Goal: Information Seeking & Learning: Learn about a topic

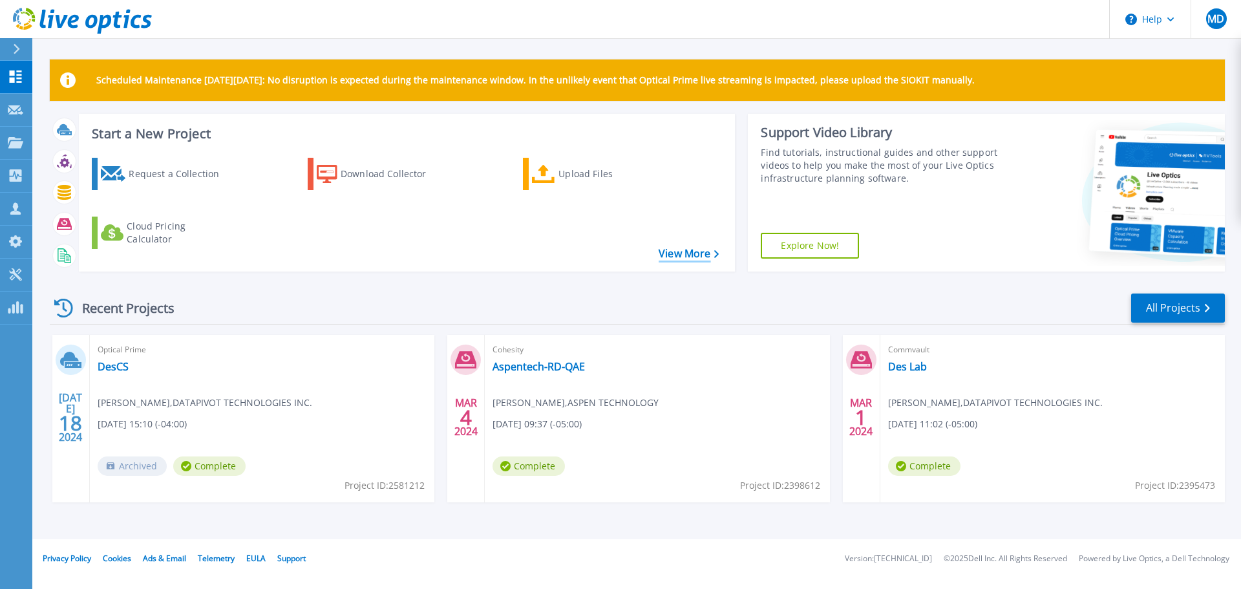
click at [658, 253] on link "View More" at bounding box center [688, 253] width 60 height 12
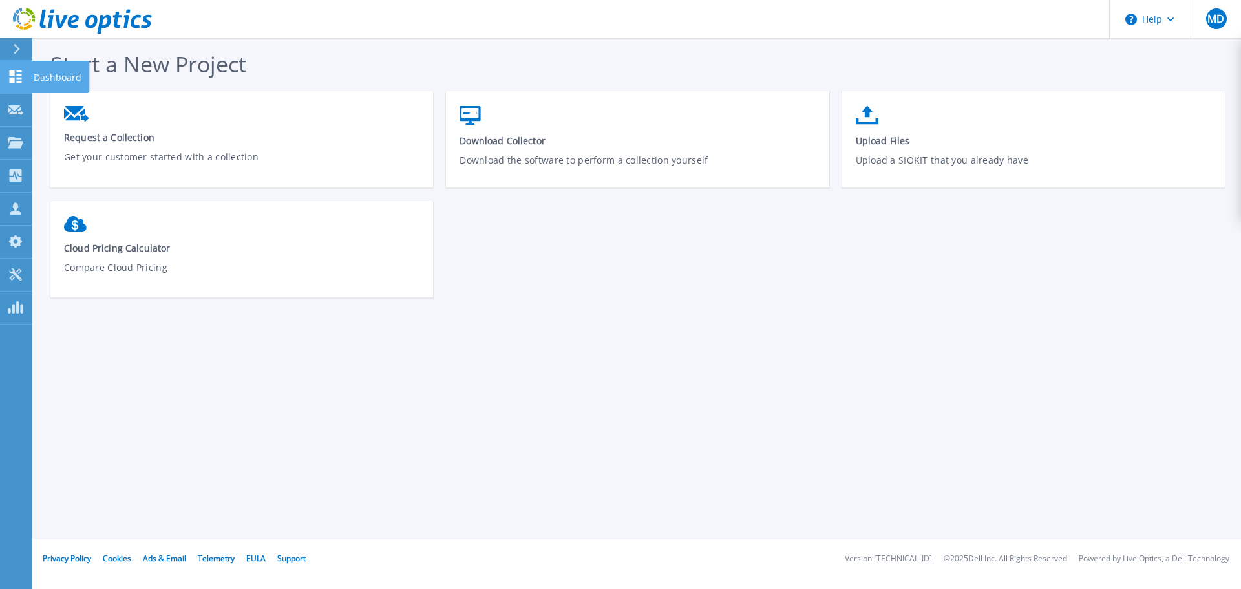
click at [23, 74] on link "Dashboard Dashboard" at bounding box center [16, 77] width 32 height 33
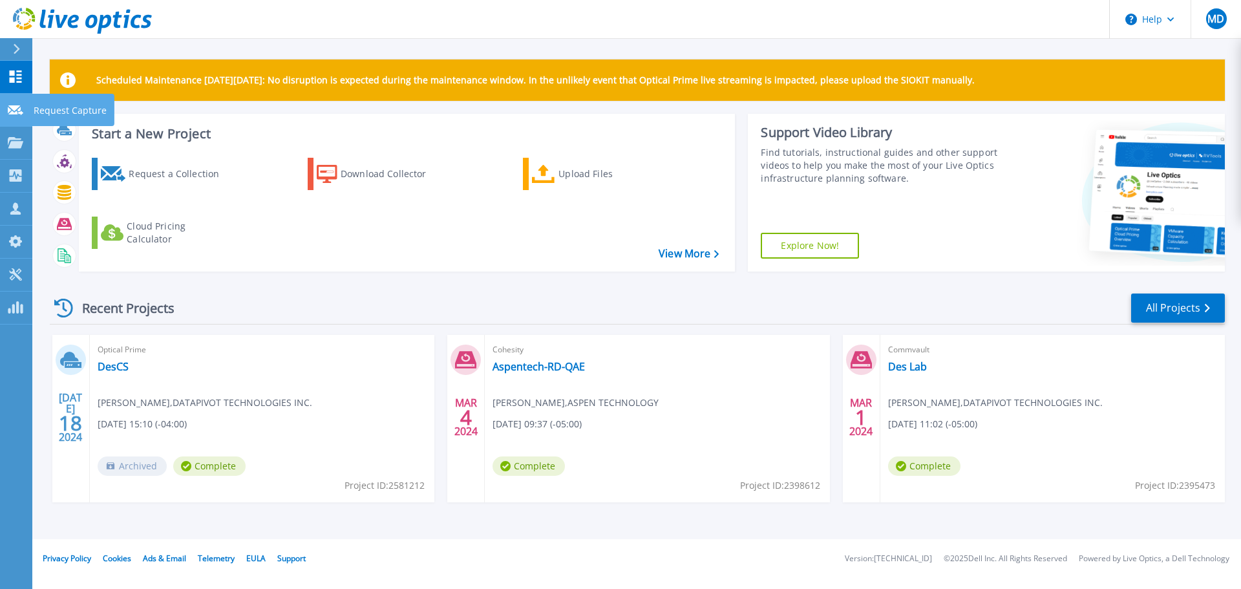
click at [14, 109] on icon at bounding box center [16, 110] width 16 height 10
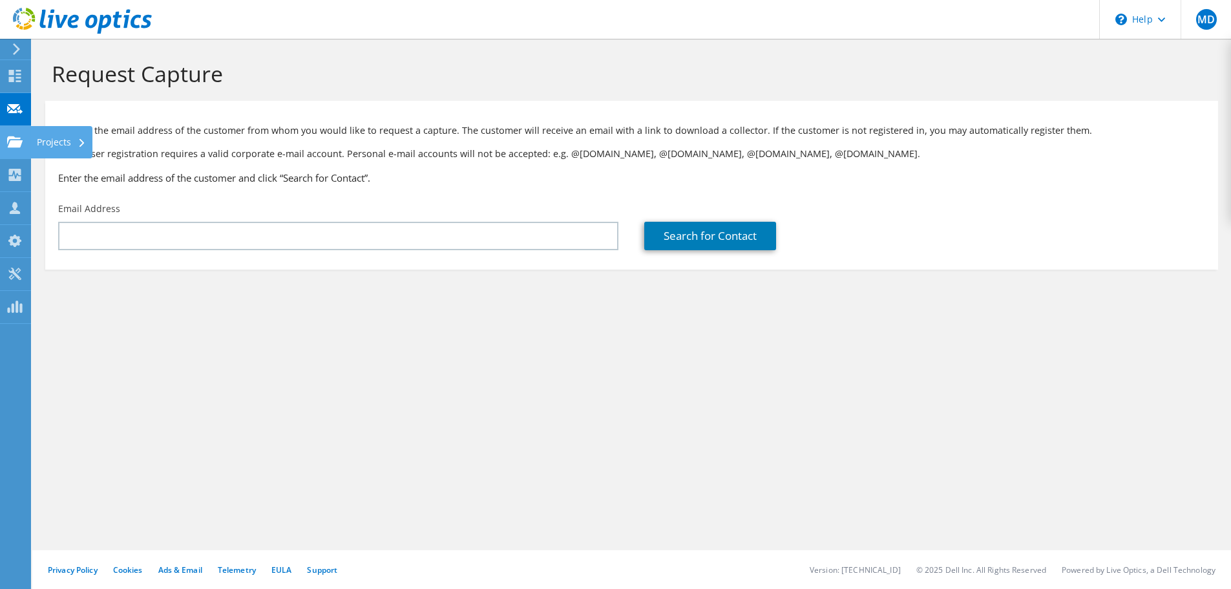
click at [38, 143] on div "Projects" at bounding box center [61, 142] width 62 height 32
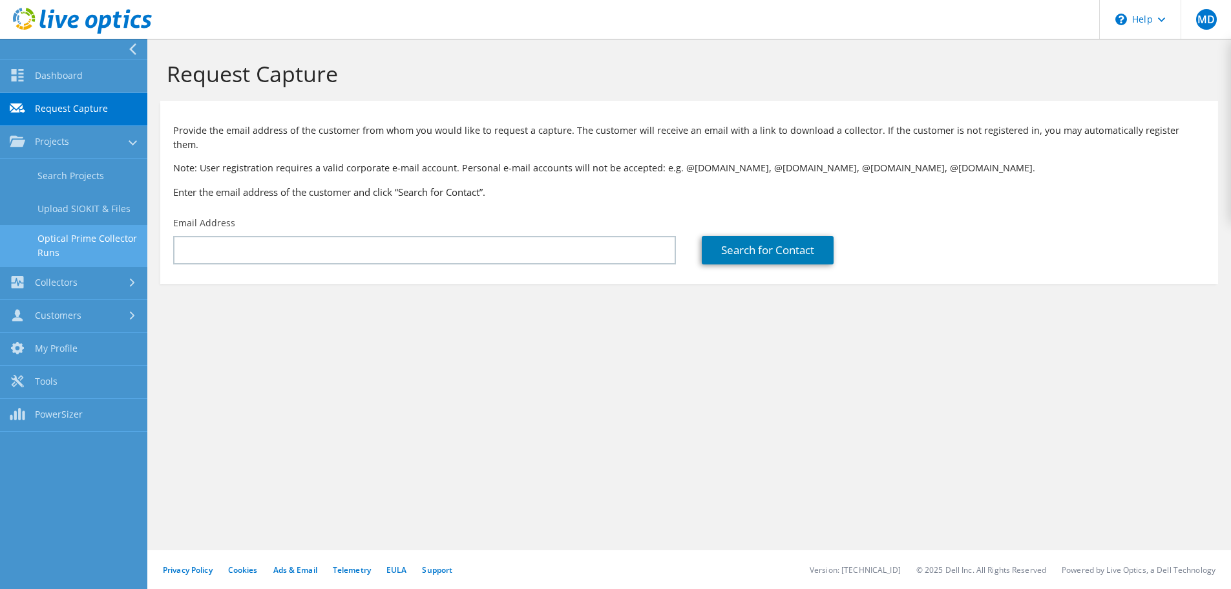
click at [100, 254] on link "Optical Prime Collector Runs" at bounding box center [73, 245] width 147 height 41
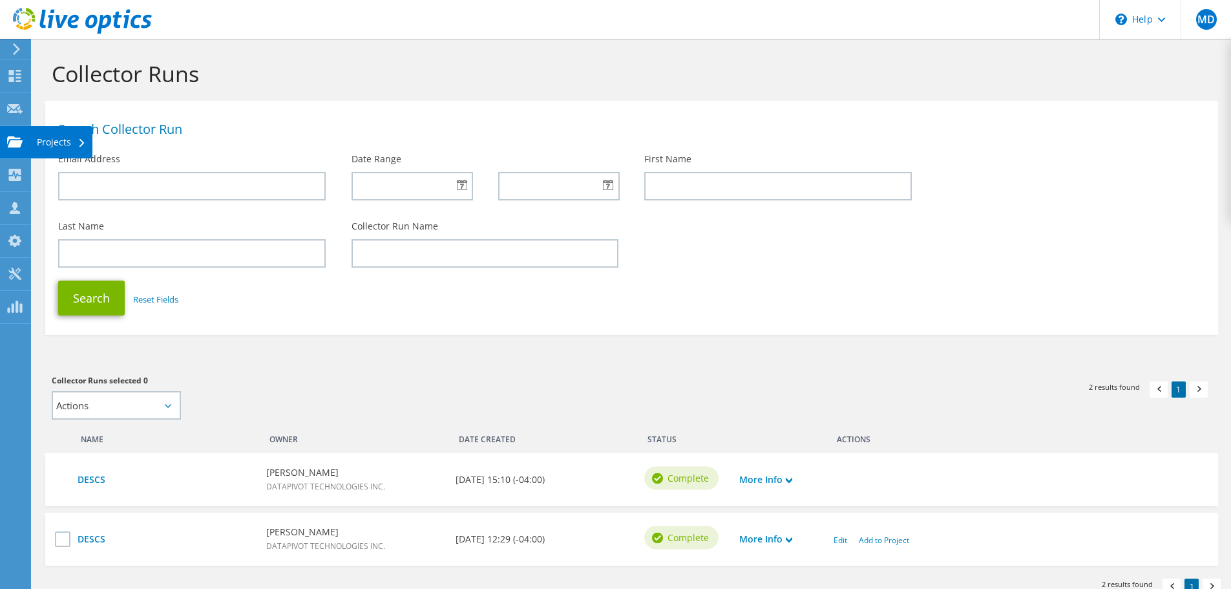
click at [17, 143] on use at bounding box center [15, 141] width 16 height 11
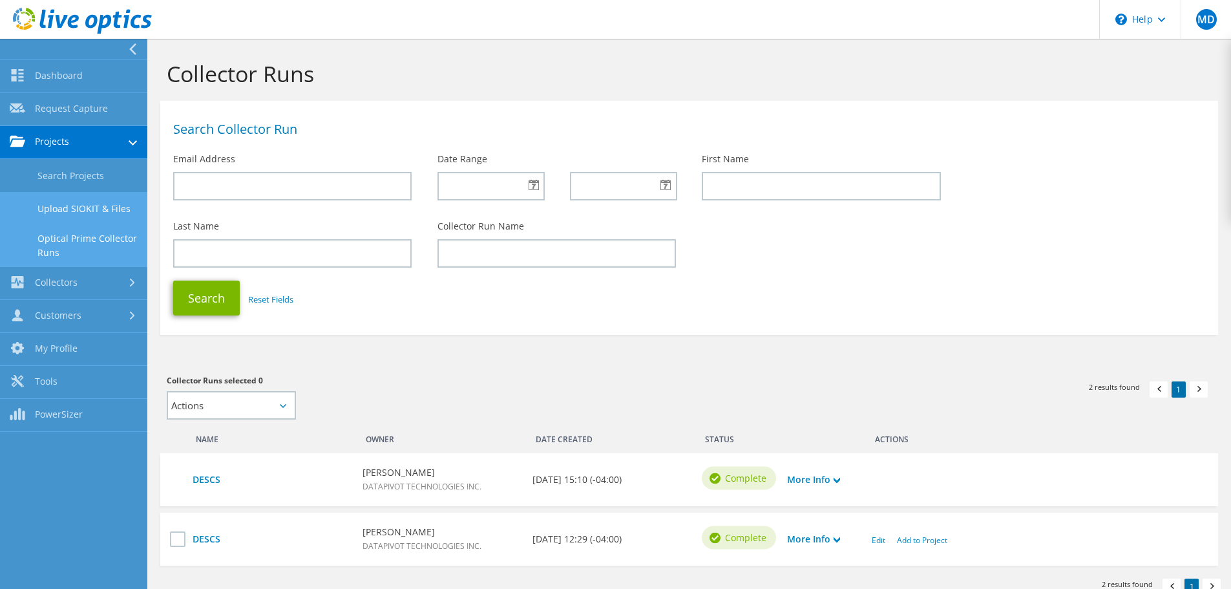
click at [66, 206] on link "Upload SIOKIT & Files" at bounding box center [73, 208] width 147 height 33
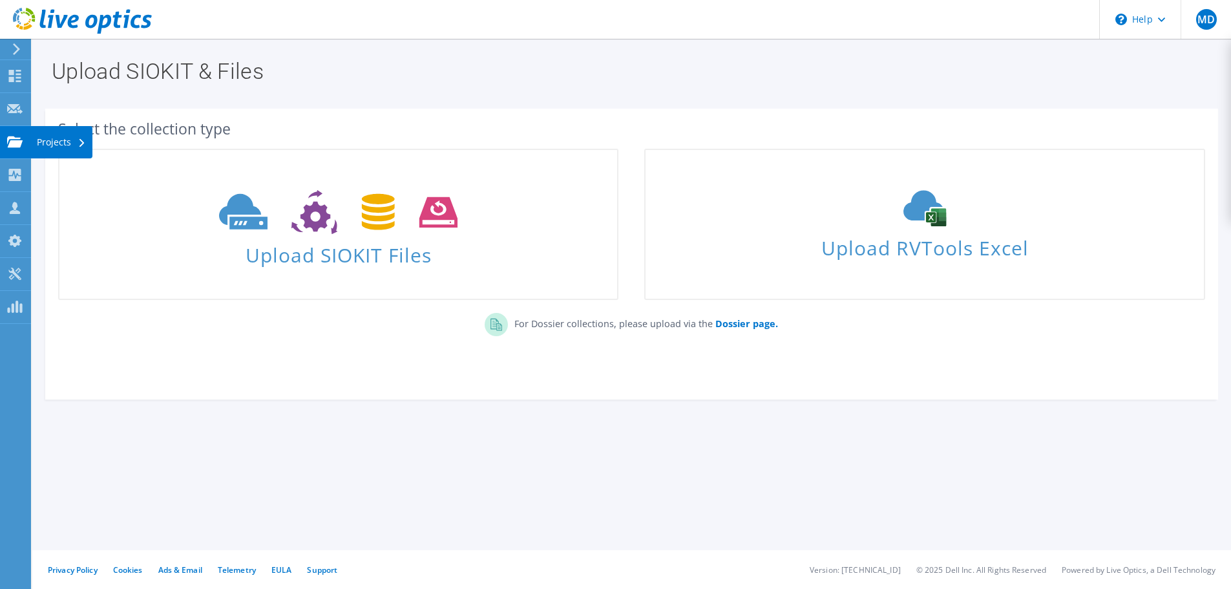
click at [30, 140] on div "Projects" at bounding box center [61, 142] width 62 height 32
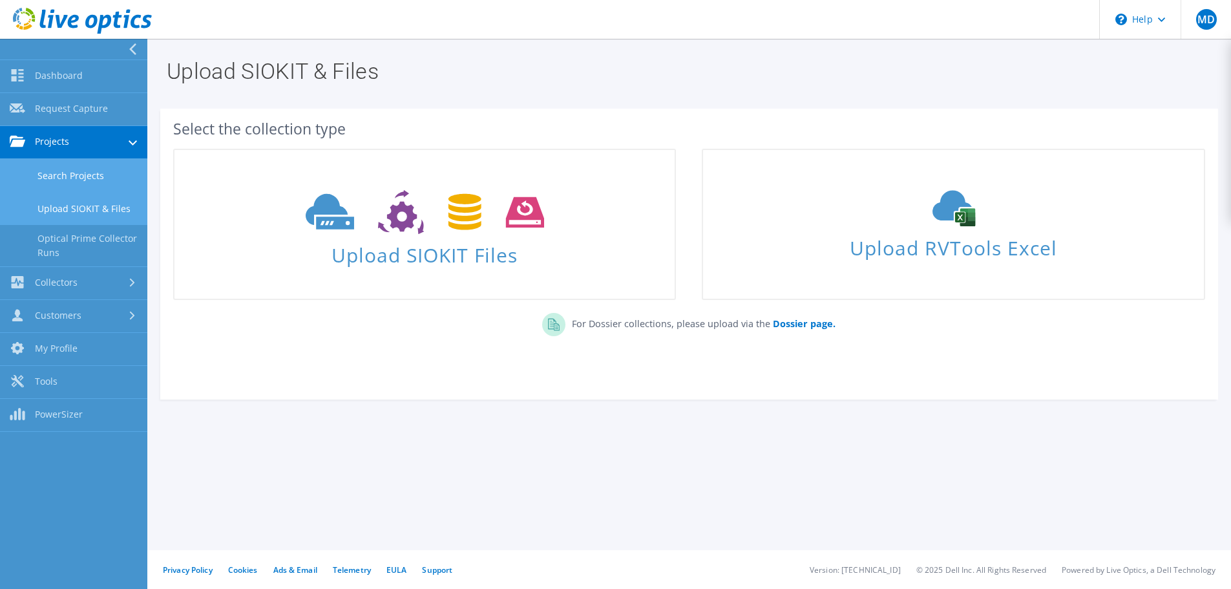
click at [64, 182] on link "Search Projects" at bounding box center [73, 175] width 147 height 33
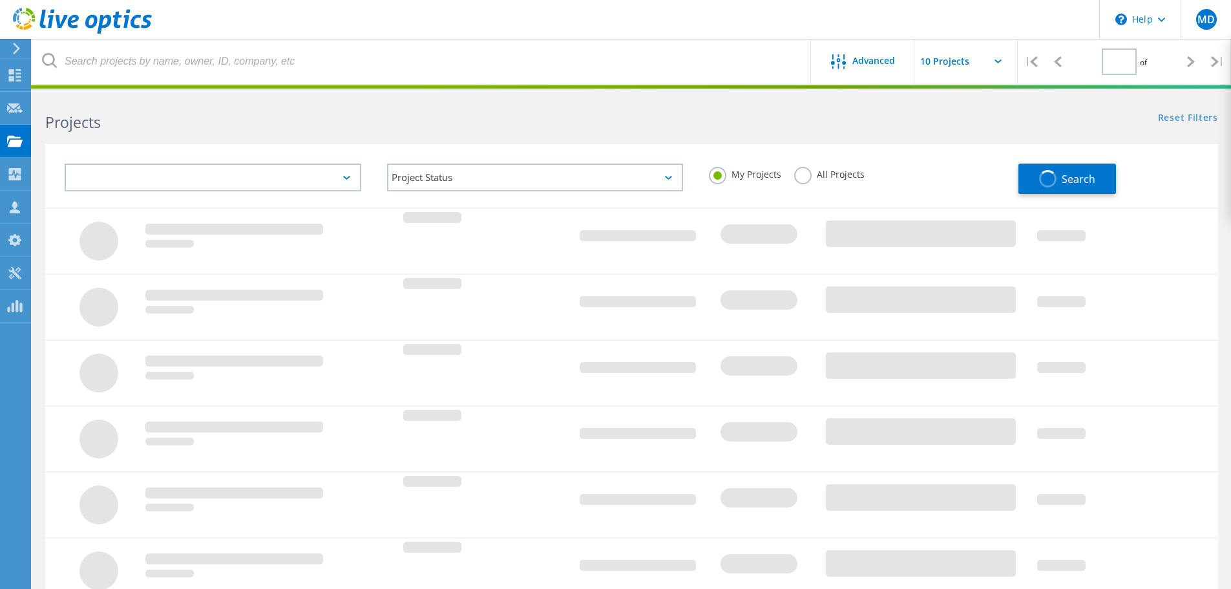
type input "1"
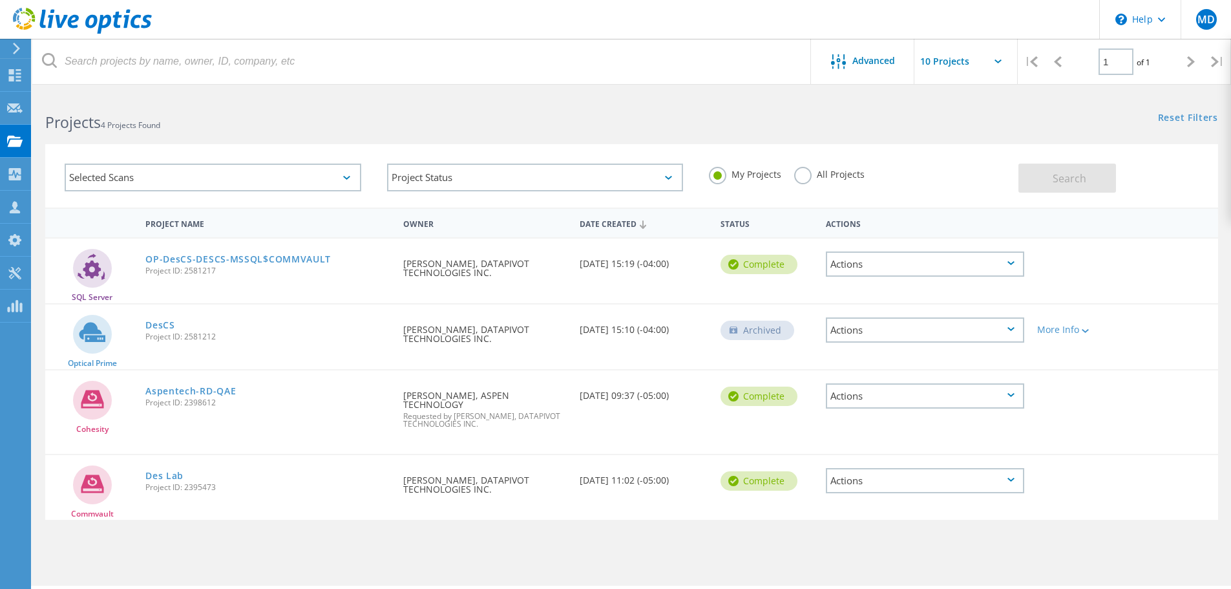
click at [87, 342] on circle at bounding box center [92, 334] width 39 height 39
click at [162, 330] on link "DesCS" at bounding box center [160, 324] width 30 height 9
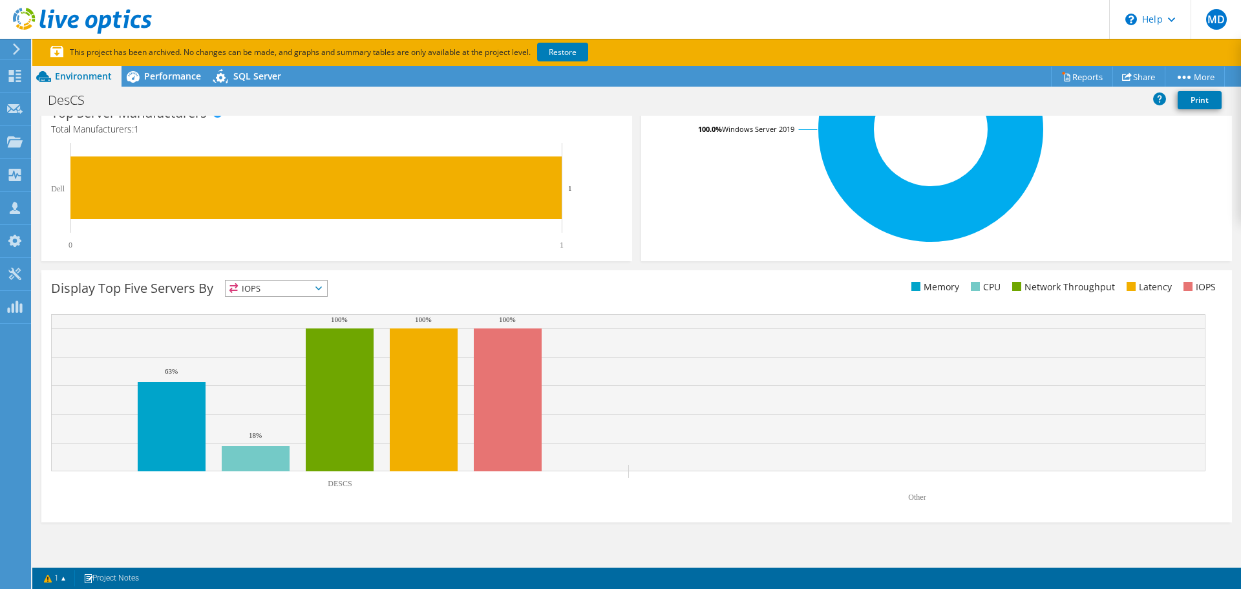
scroll to position [342, 0]
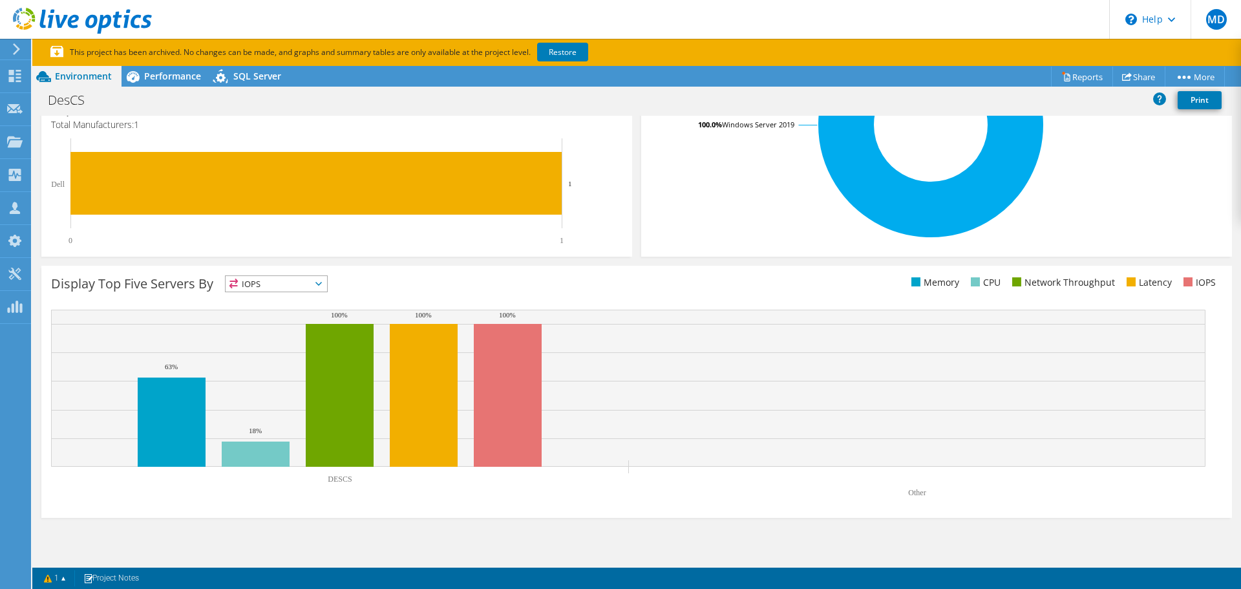
click at [295, 286] on span "IOPS" at bounding box center [275, 284] width 101 height 16
click at [300, 316] on li "Memory" at bounding box center [275, 318] width 101 height 18
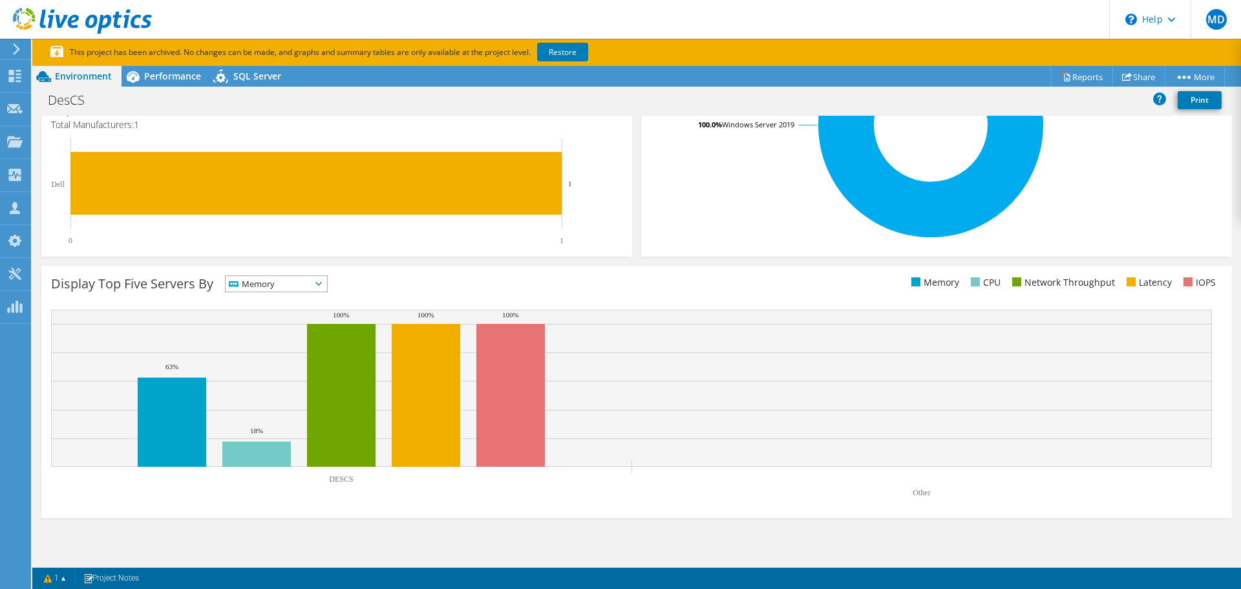
click at [311, 288] on span "Memory" at bounding box center [267, 284] width 85 height 16
click at [308, 328] on li "CPU" at bounding box center [275, 337] width 101 height 18
click at [311, 283] on span "CPU" at bounding box center [267, 284] width 85 height 16
click at [305, 350] on li "Network Throughput" at bounding box center [275, 355] width 101 height 18
click at [312, 287] on span "Network Throughput" at bounding box center [282, 284] width 114 height 16
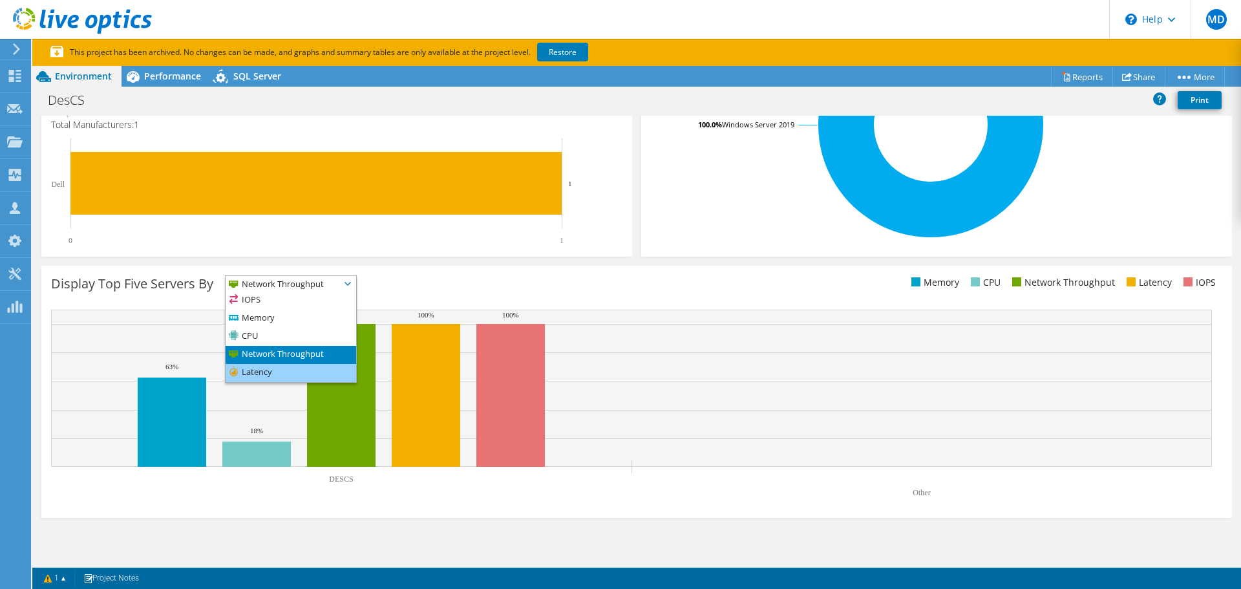
click at [313, 371] on li "Latency" at bounding box center [290, 373] width 131 height 18
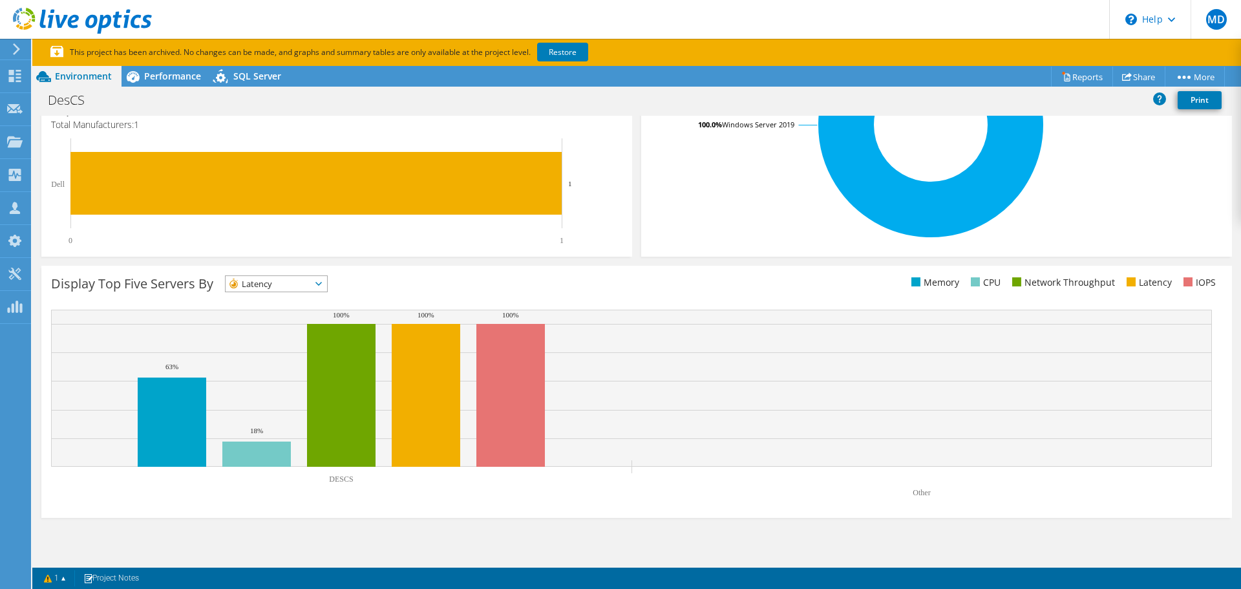
click at [311, 282] on span "Latency" at bounding box center [267, 284] width 85 height 16
click at [309, 333] on li "CPU" at bounding box center [275, 337] width 101 height 18
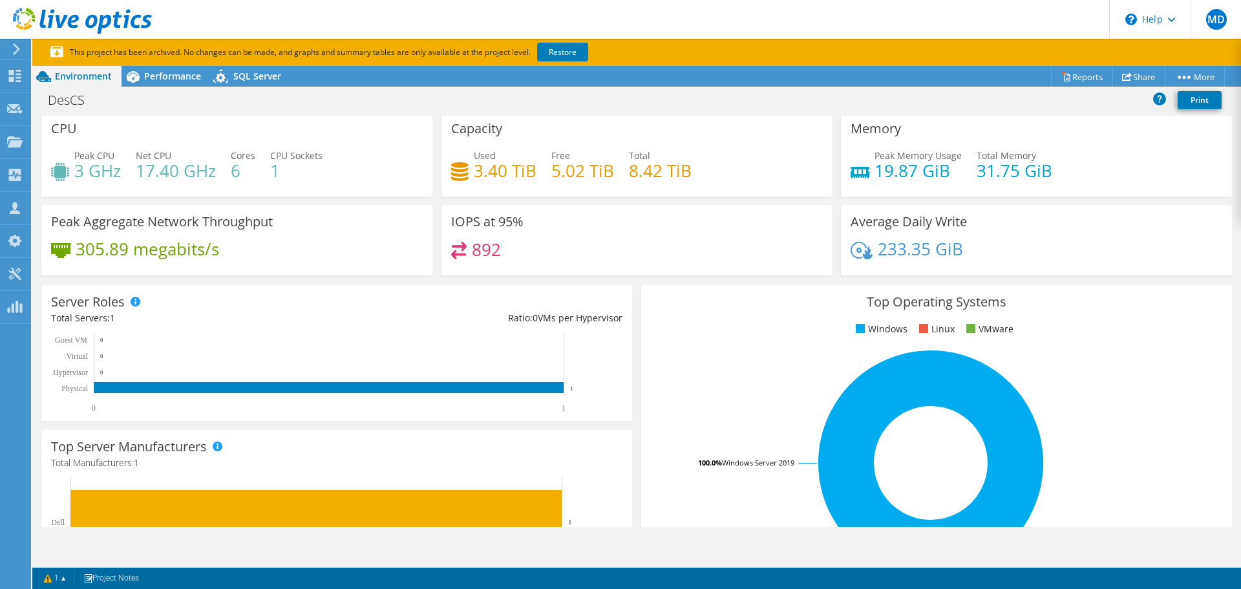
scroll to position [0, 0]
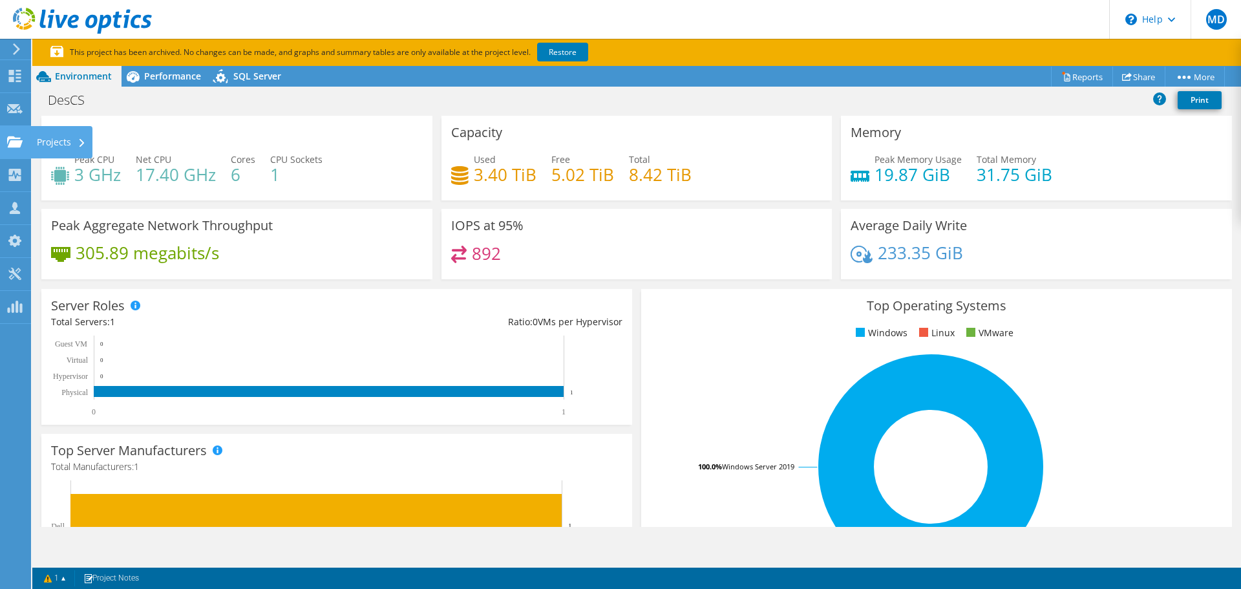
click at [67, 140] on div "Projects" at bounding box center [61, 142] width 62 height 32
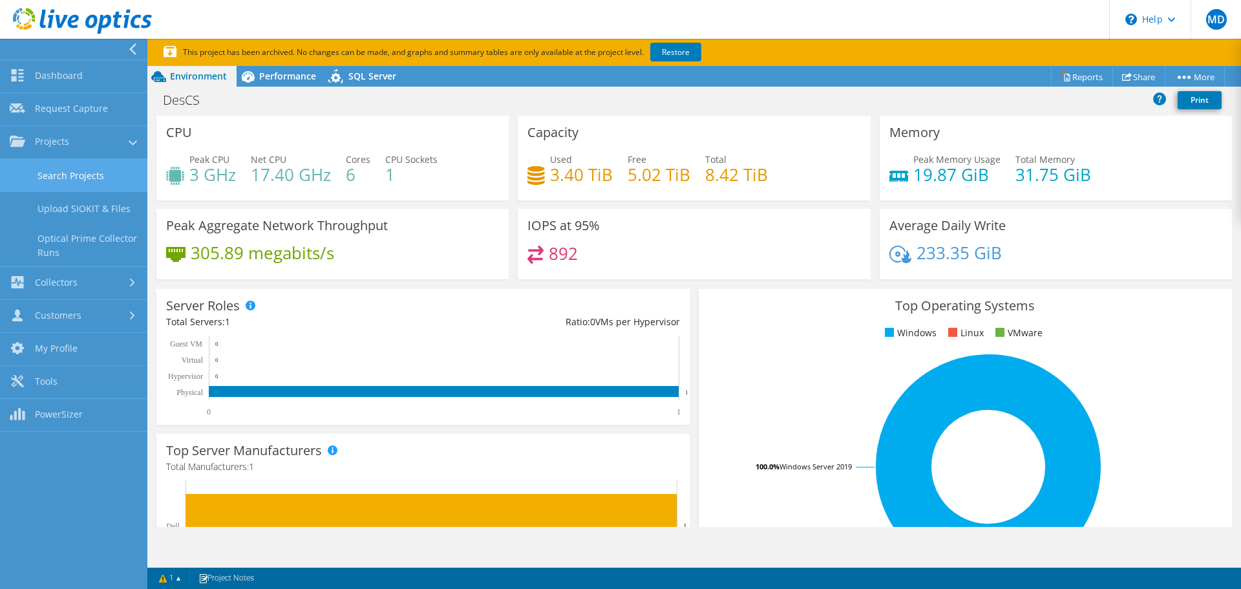
click at [96, 180] on link "Search Projects" at bounding box center [73, 175] width 147 height 33
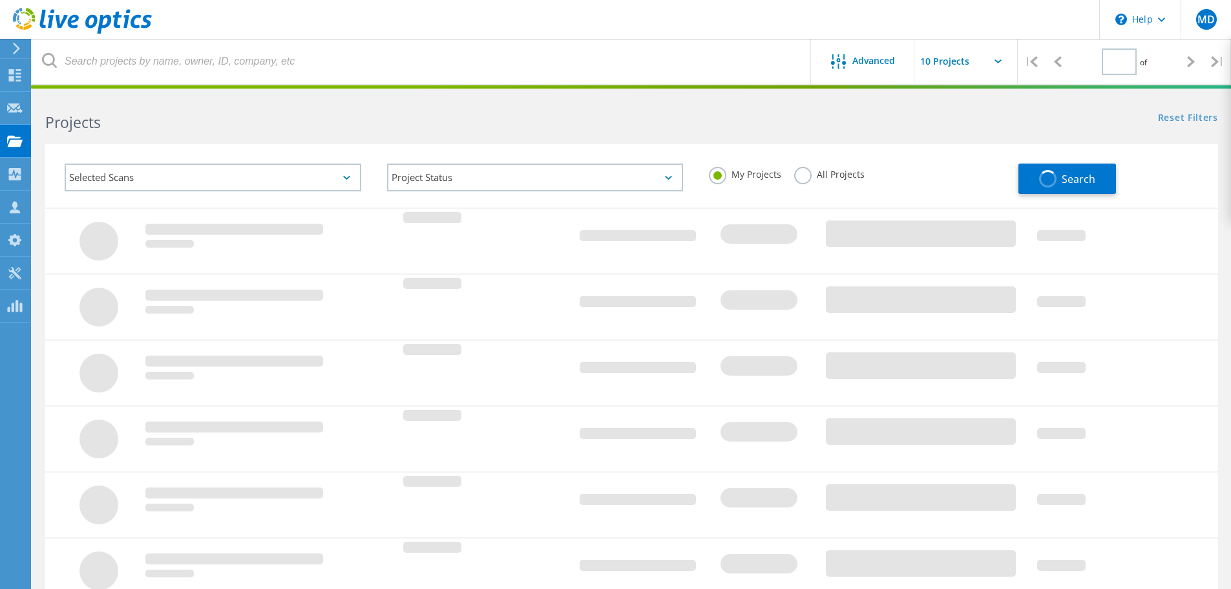
type input "1"
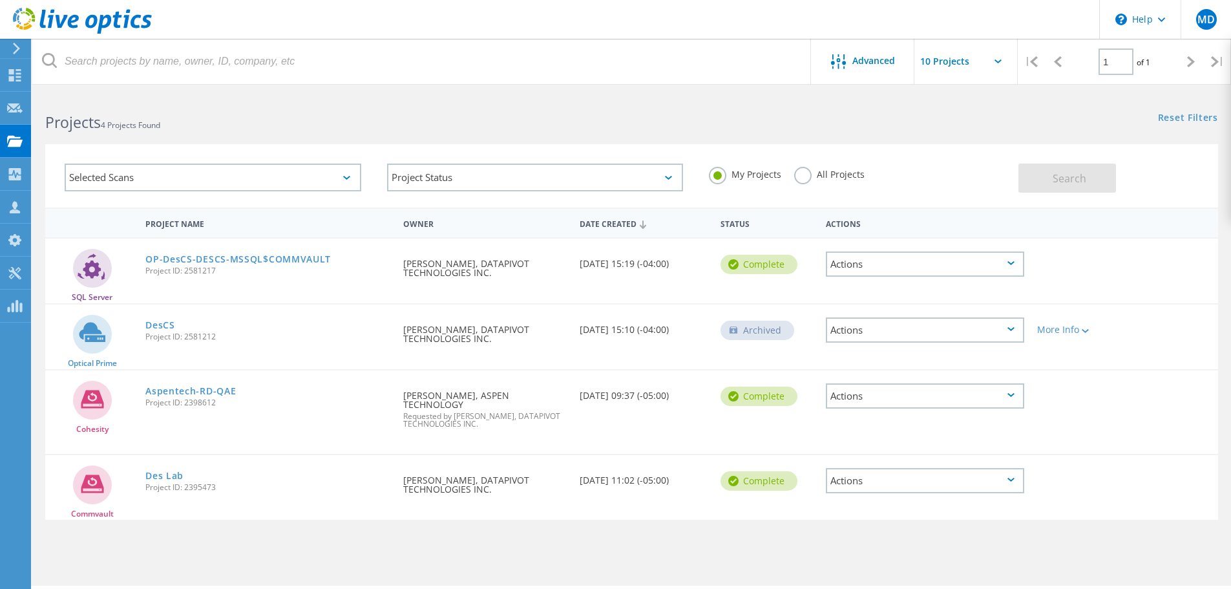
click at [802, 176] on label "All Projects" at bounding box center [829, 173] width 70 height 12
click at [0, 0] on input "All Projects" at bounding box center [0, 0] width 0 height 0
click at [1052, 174] on button "Search" at bounding box center [1067, 177] width 98 height 29
